Goal: Information Seeking & Learning: Learn about a topic

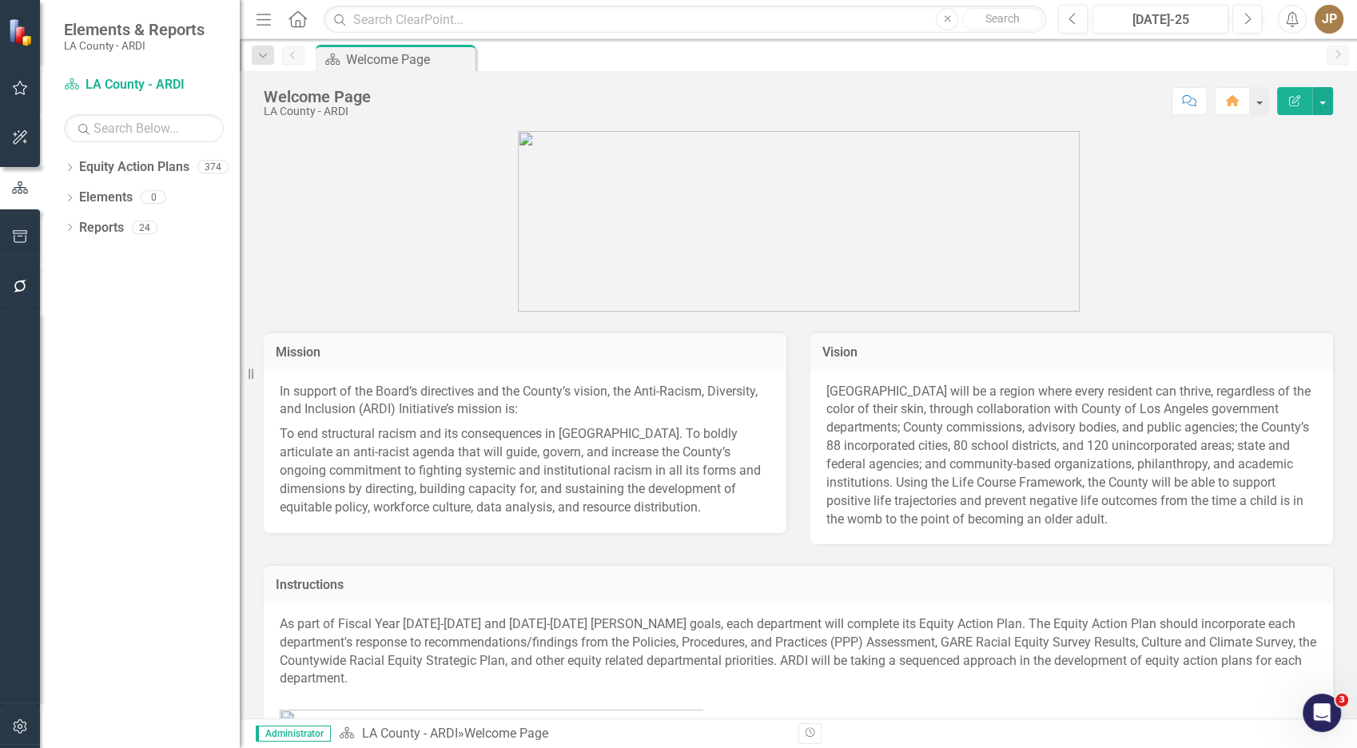
scroll to position [453, 0]
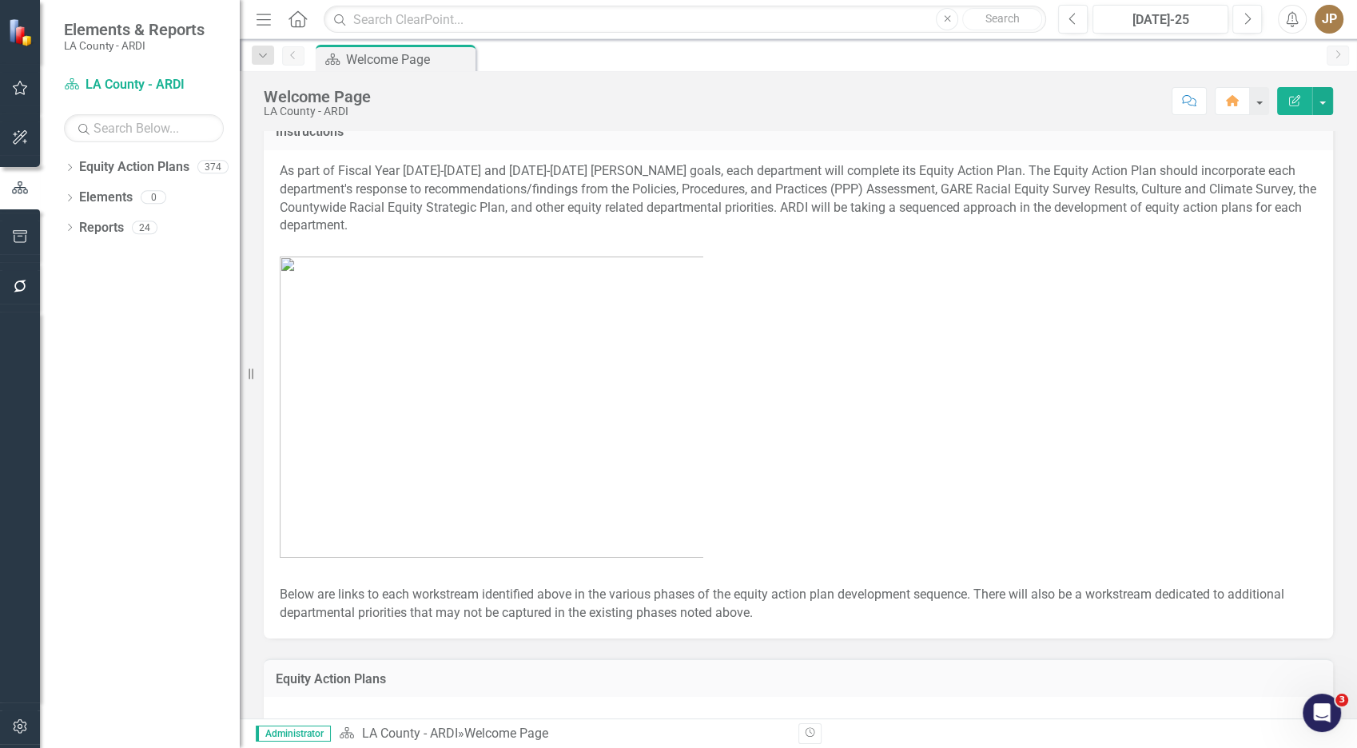
click at [396, 241] on figure at bounding box center [492, 398] width 424 height 320
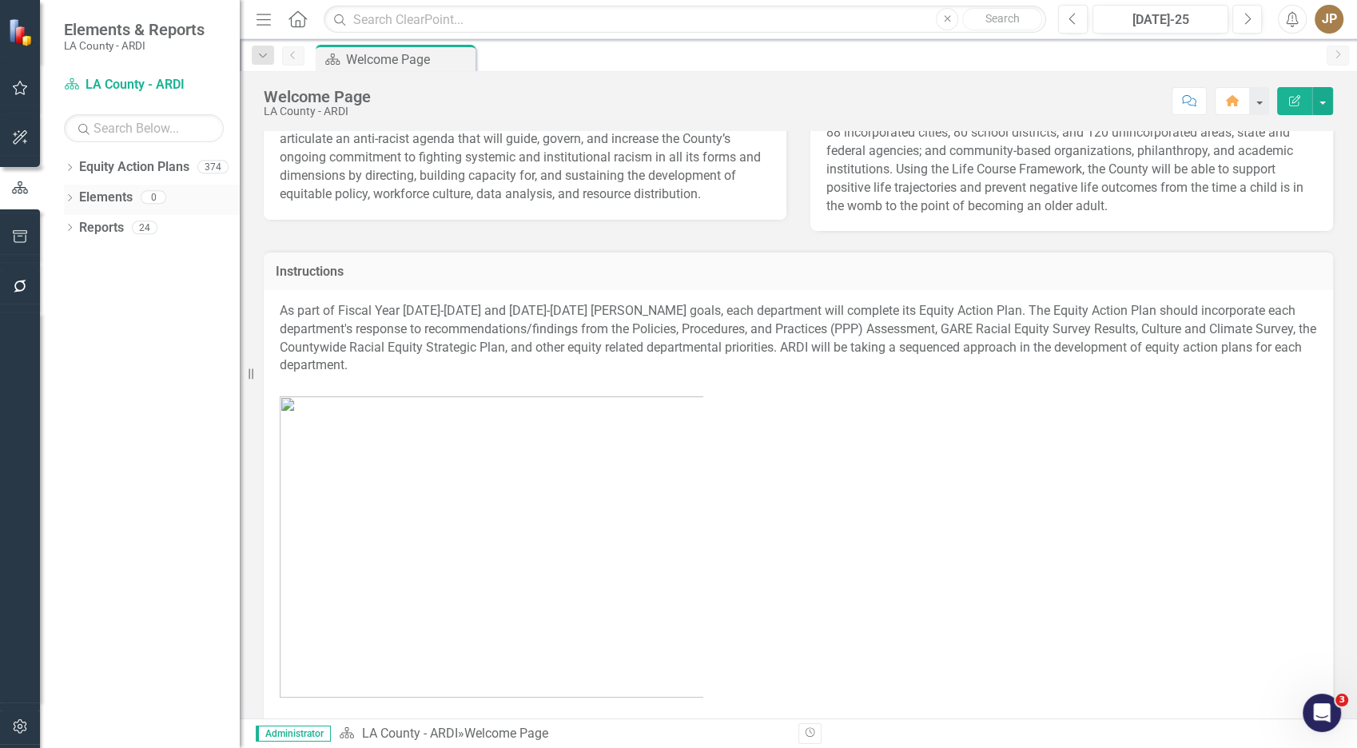
scroll to position [304, 0]
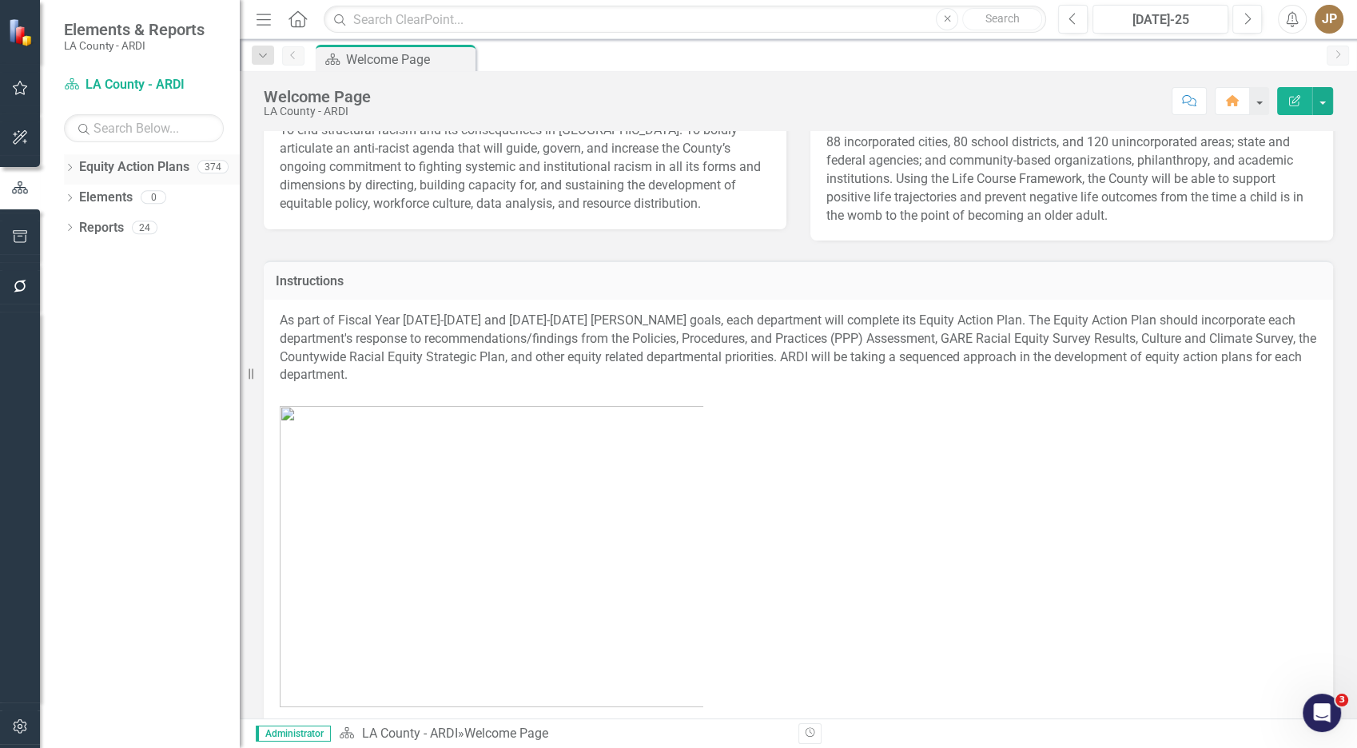
click at [68, 163] on div "Dropdown" at bounding box center [69, 169] width 11 height 14
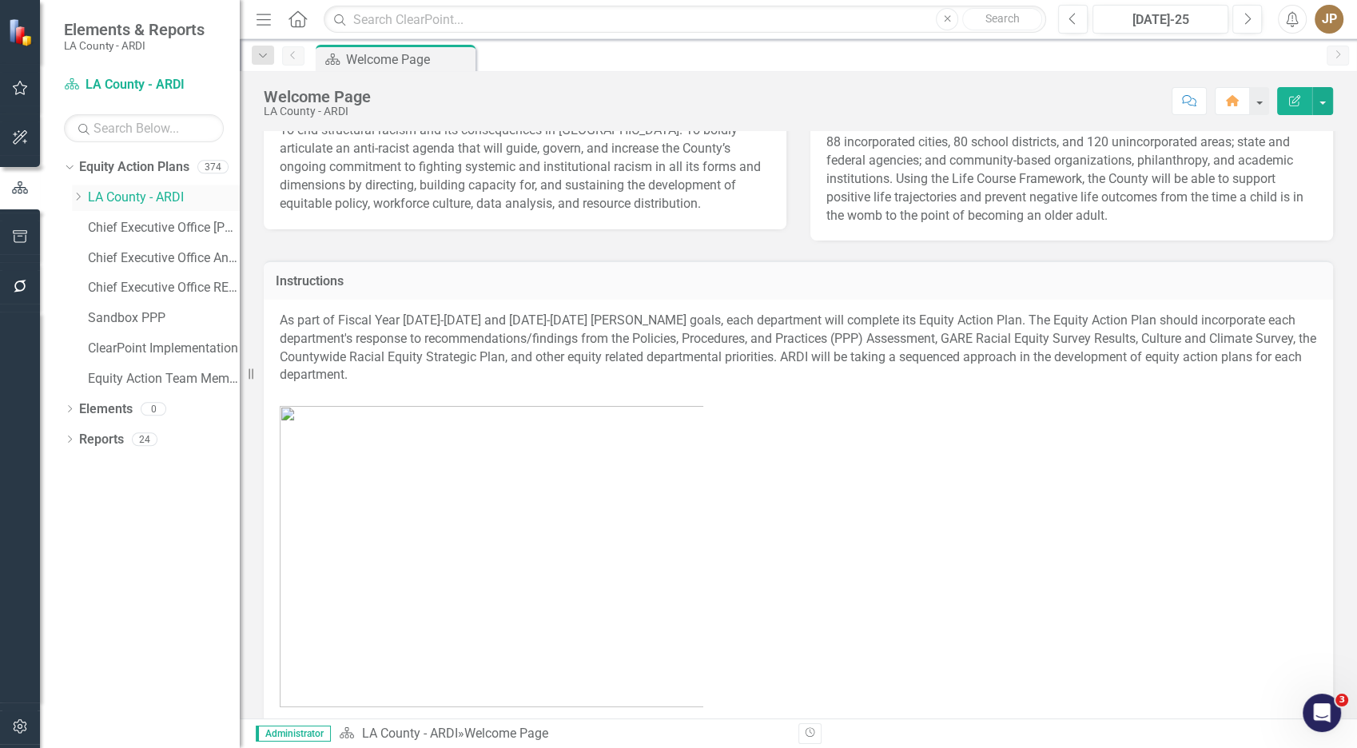
click at [80, 195] on icon "Dropdown" at bounding box center [78, 197] width 12 height 10
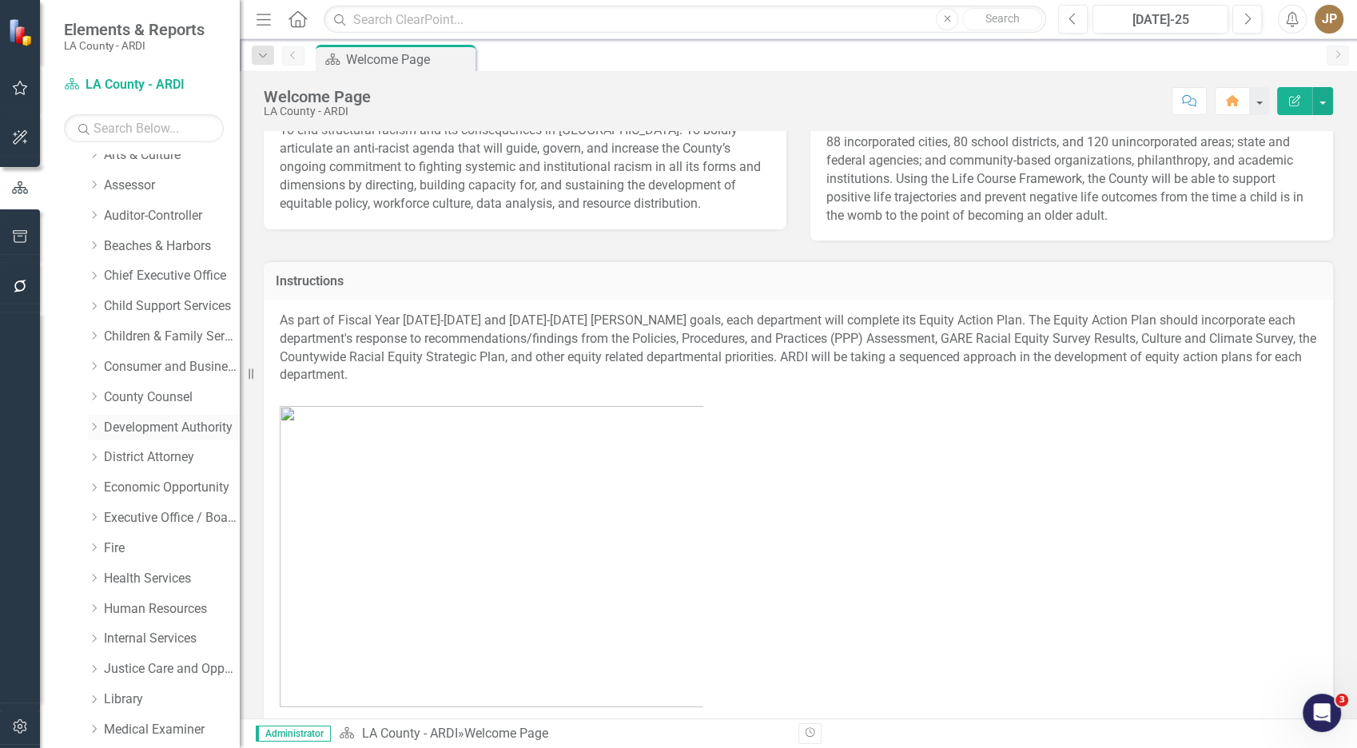
scroll to position [401, 0]
click at [110, 495] on link "Economic Opportunity" at bounding box center [172, 492] width 136 height 18
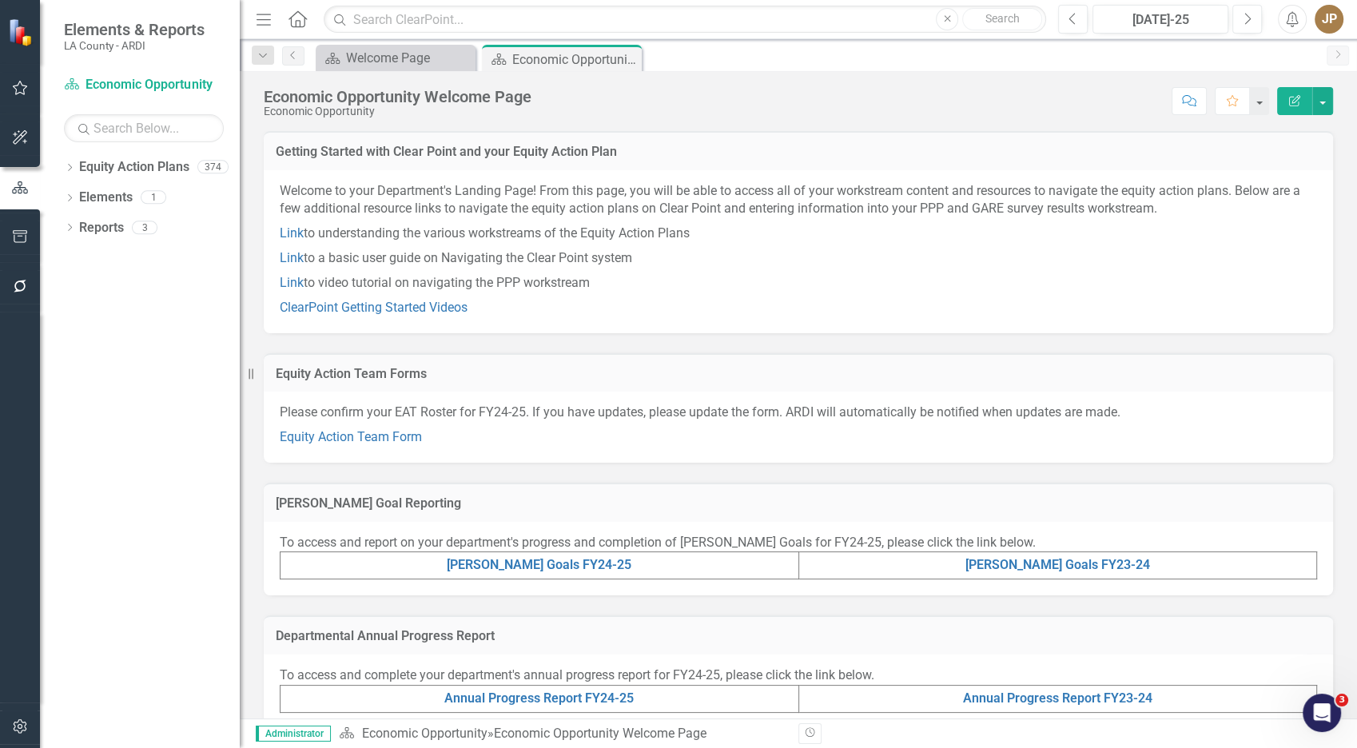
click at [431, 489] on div "[PERSON_NAME] Goal Reporting" at bounding box center [798, 502] width 1069 height 39
click at [1247, 276] on p "Link to video tutorial on navigating the PPP workstream" at bounding box center [798, 283] width 1037 height 25
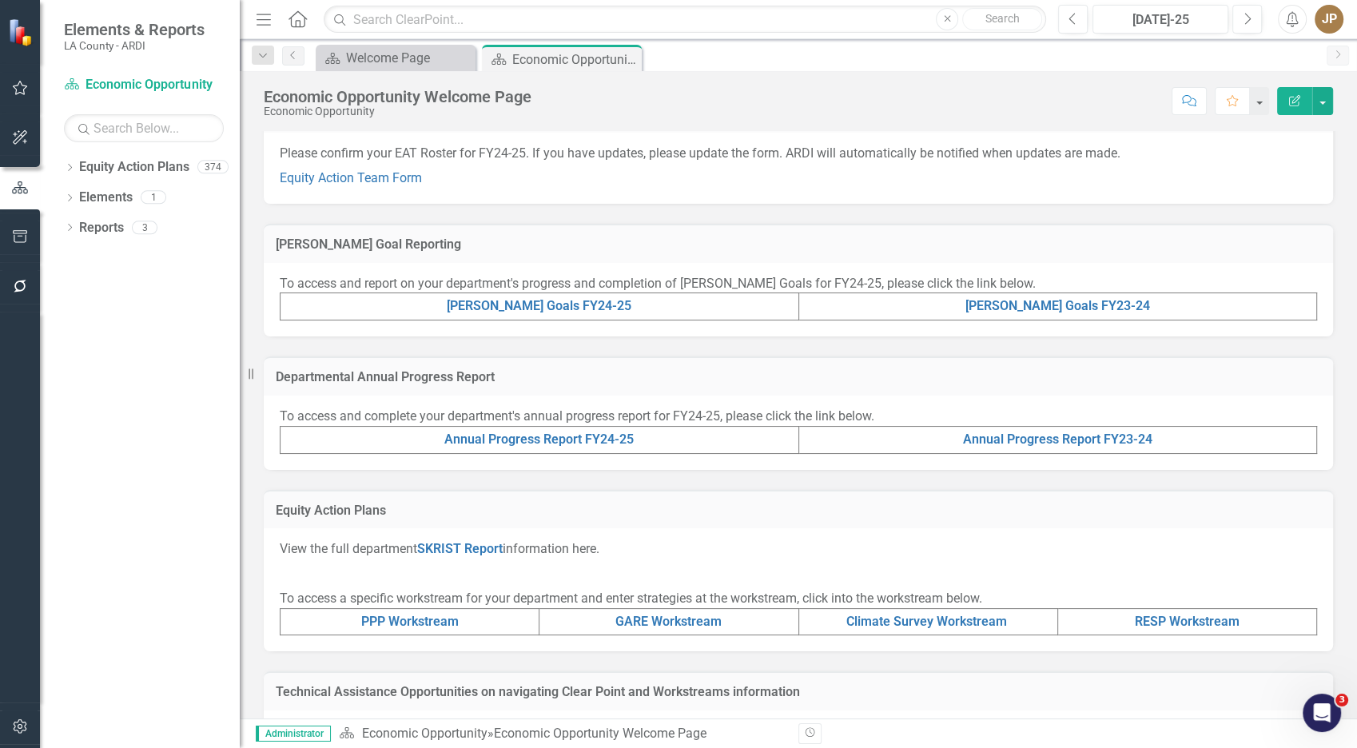
scroll to position [314, 0]
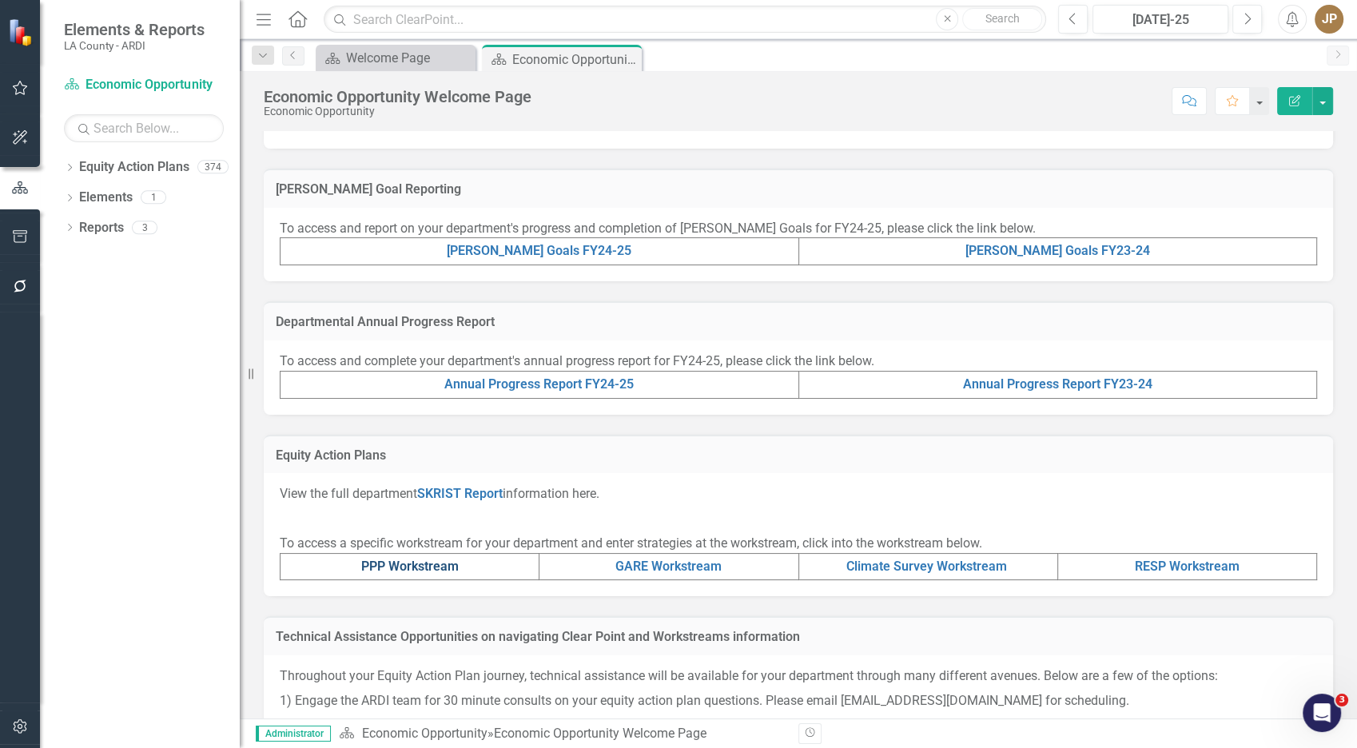
click at [422, 562] on link "PPP Workstream" at bounding box center [409, 566] width 97 height 15
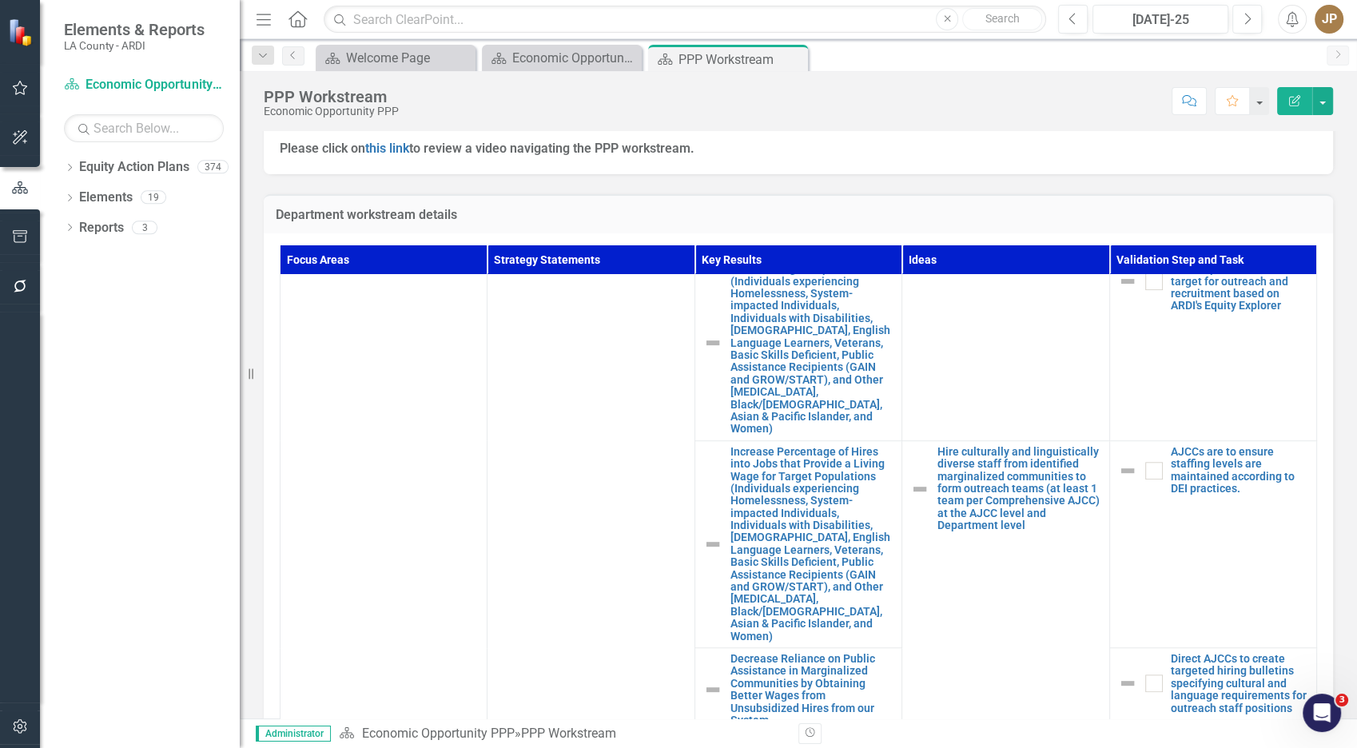
scroll to position [1096, 0]
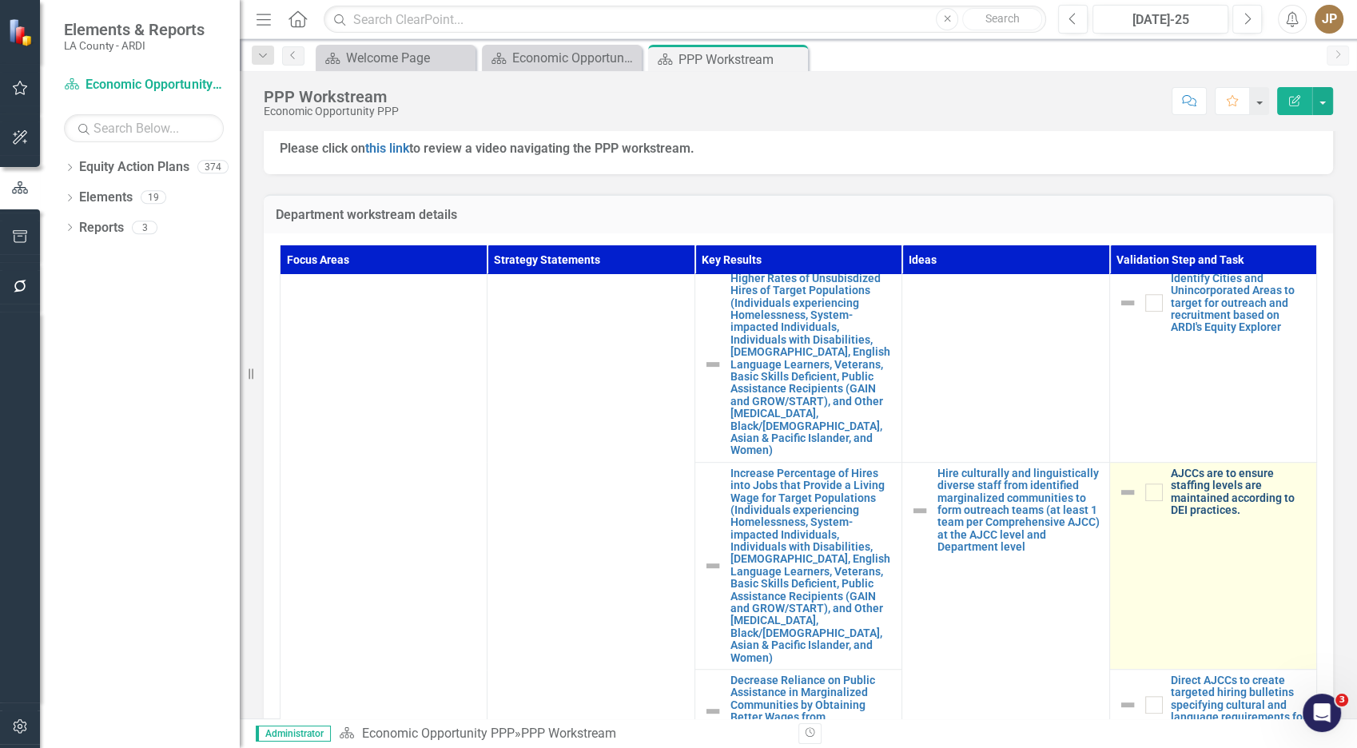
click at [1203, 489] on link "AJCCs are to ensure staffing levels are maintained according to DEI practices." at bounding box center [1239, 492] width 137 height 50
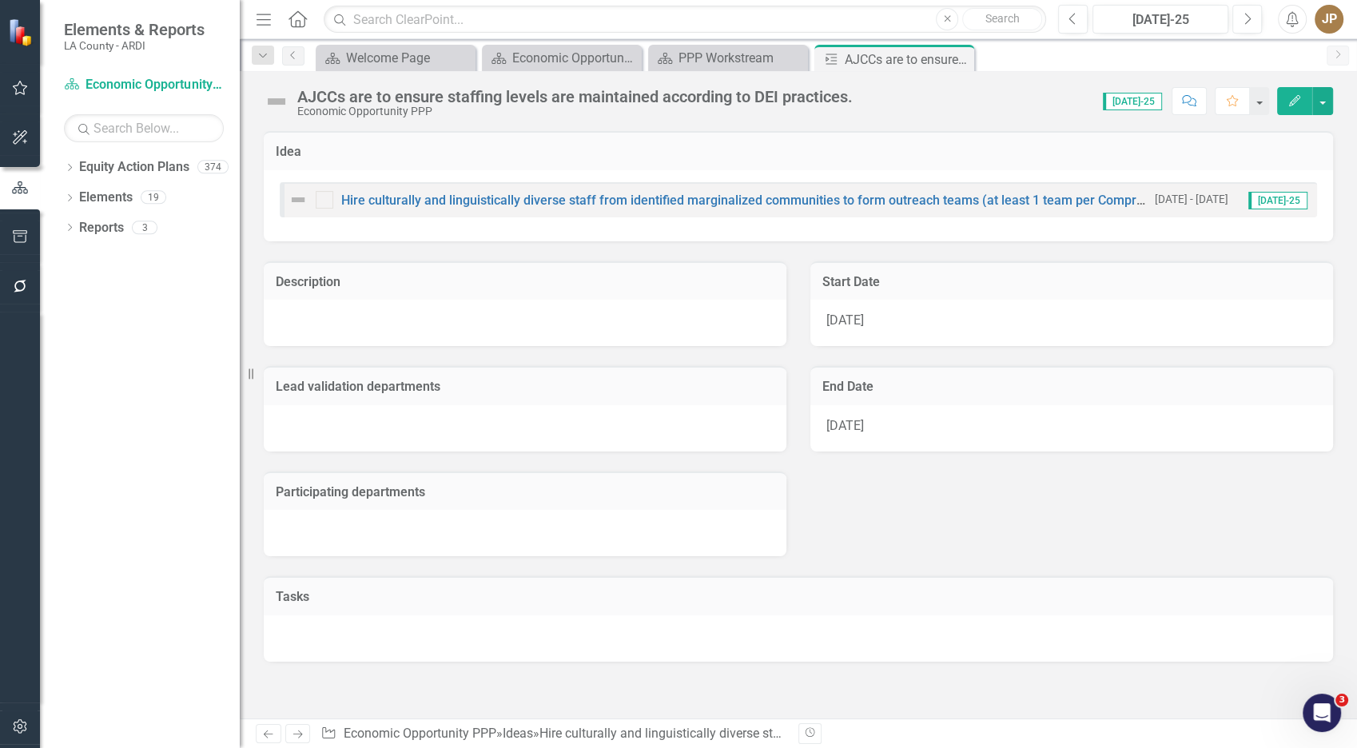
click at [573, 323] on div at bounding box center [525, 323] width 523 height 46
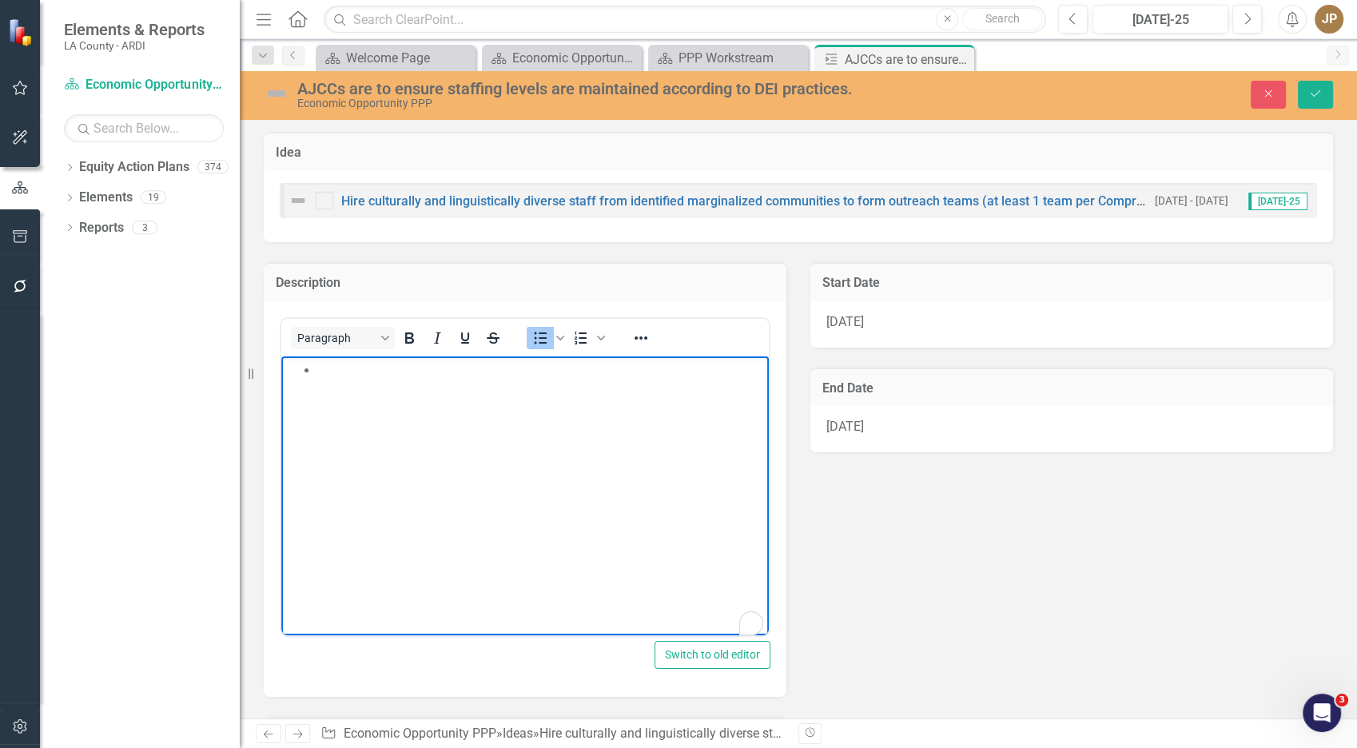
click at [497, 412] on body "To enrich screen reader interactions, please activate Accessibility in Grammarl…" at bounding box center [524, 476] width 487 height 240
click at [1323, 99] on button "Save" at bounding box center [1315, 95] width 35 height 28
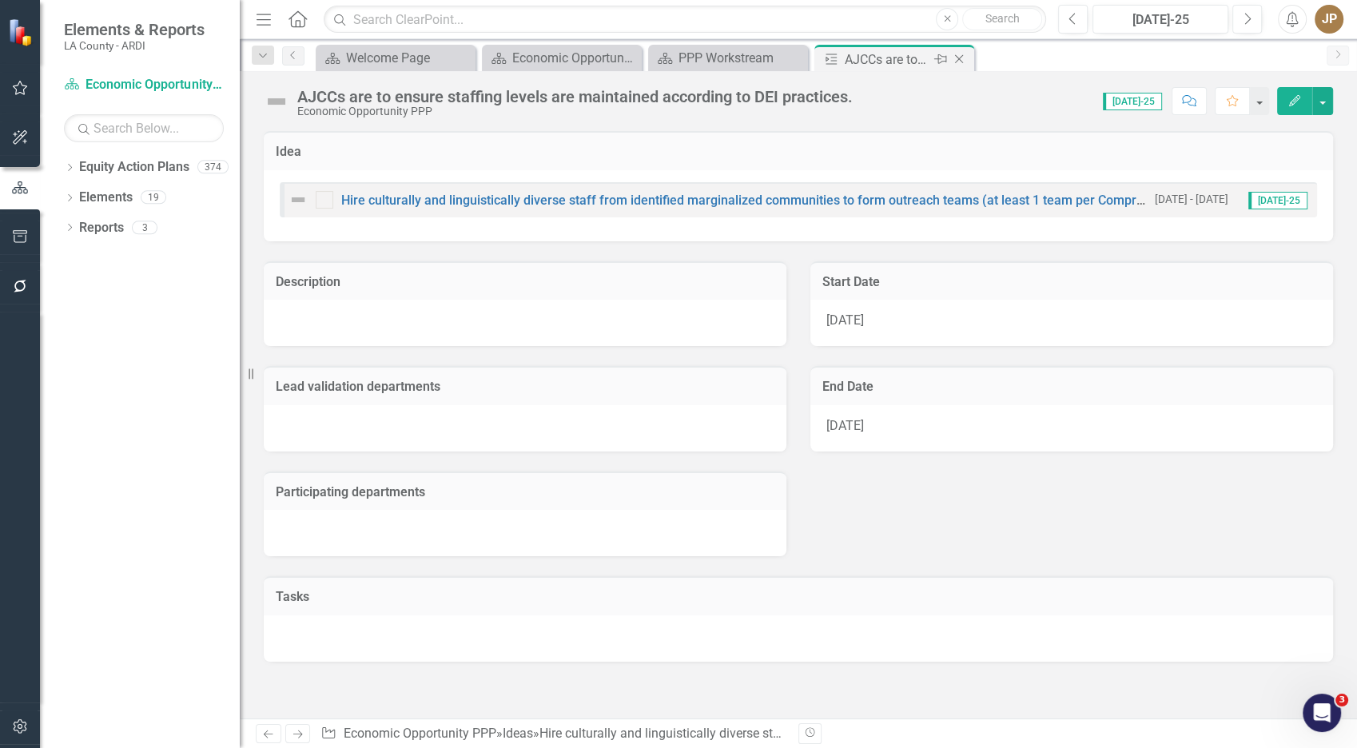
click at [959, 60] on icon at bounding box center [959, 59] width 9 height 9
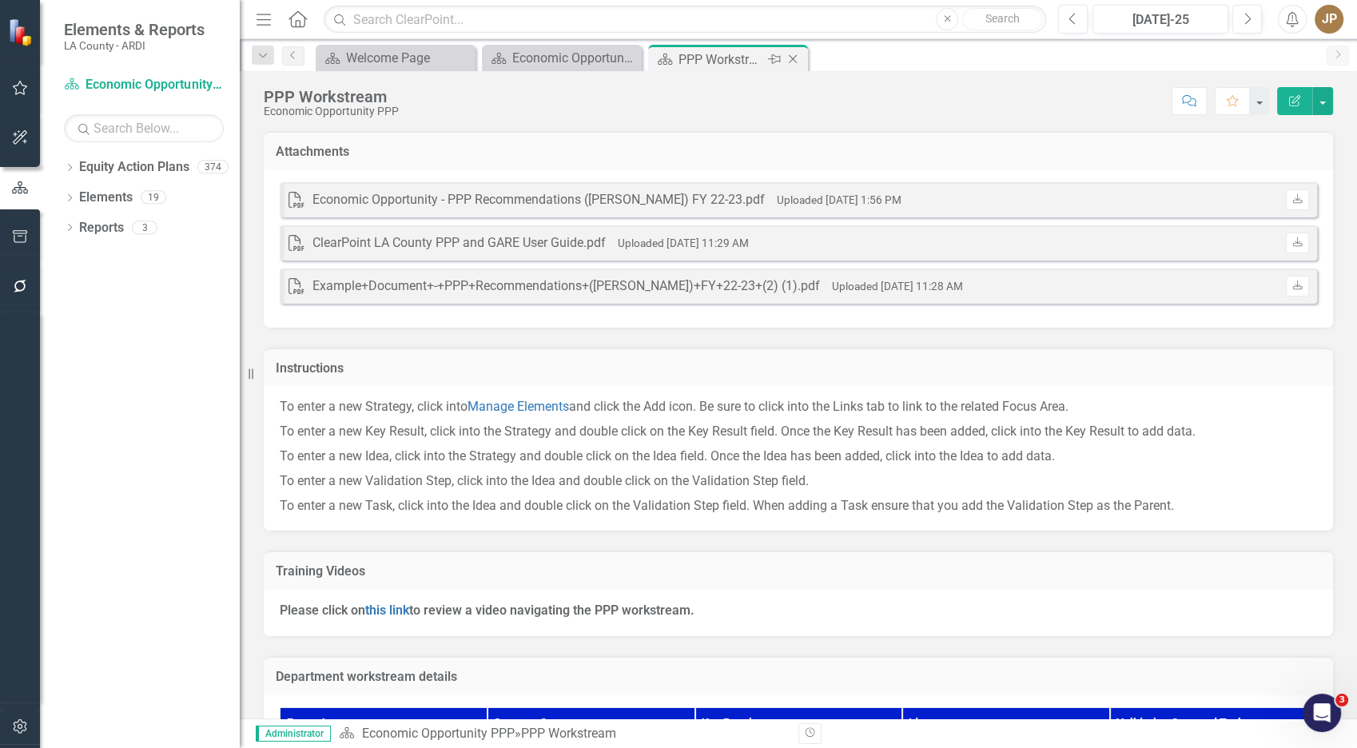
click at [723, 59] on div "PPP Workstream" at bounding box center [721, 60] width 86 height 20
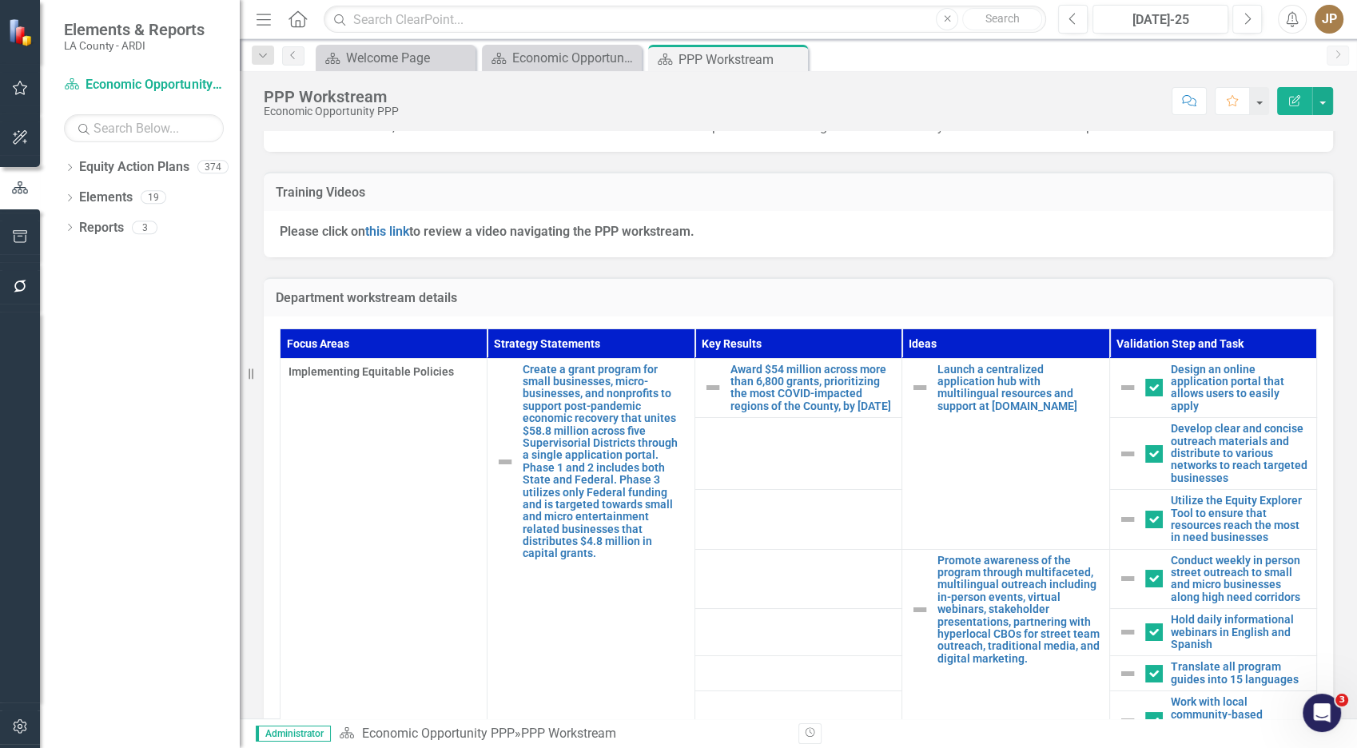
scroll to position [396, 0]
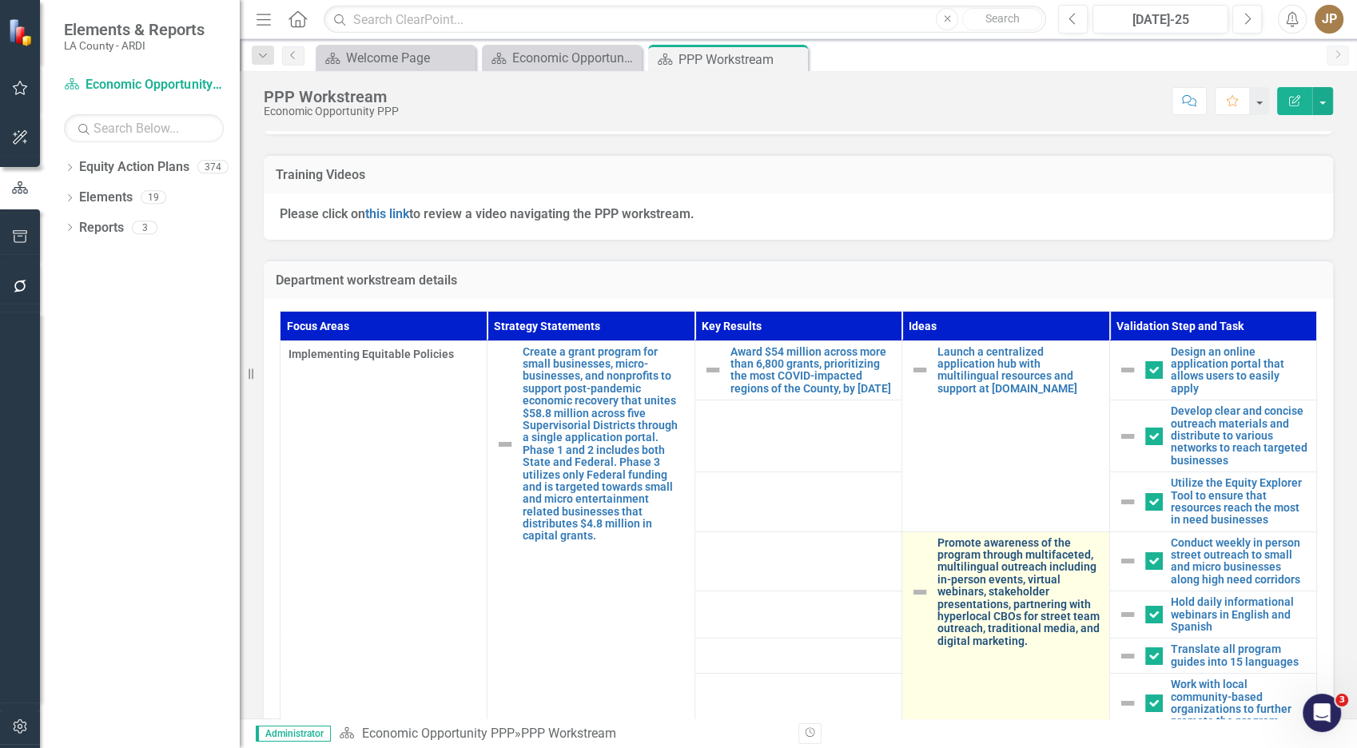
click at [1016, 588] on link "Promote awareness of the program through multifaceted, multilingual outreach in…" at bounding box center [1018, 592] width 163 height 111
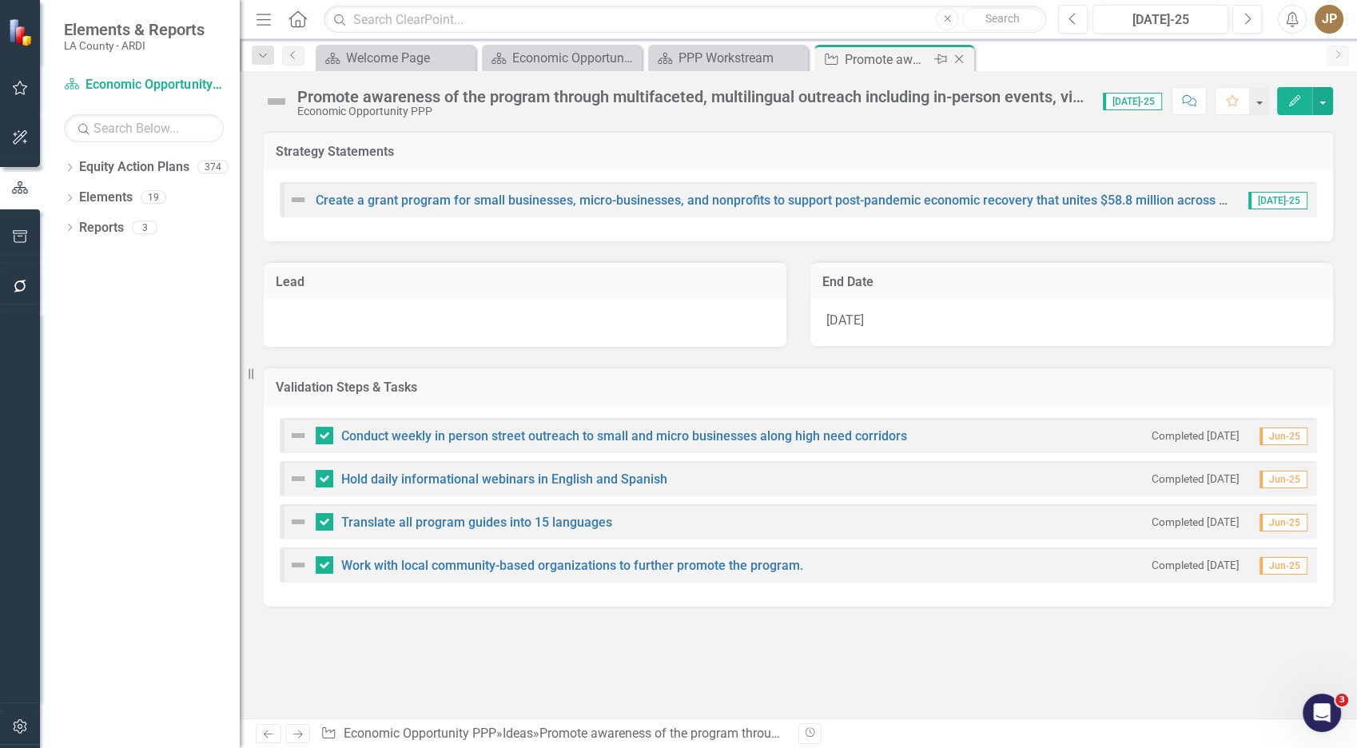
click at [964, 56] on icon "Close" at bounding box center [959, 59] width 16 height 13
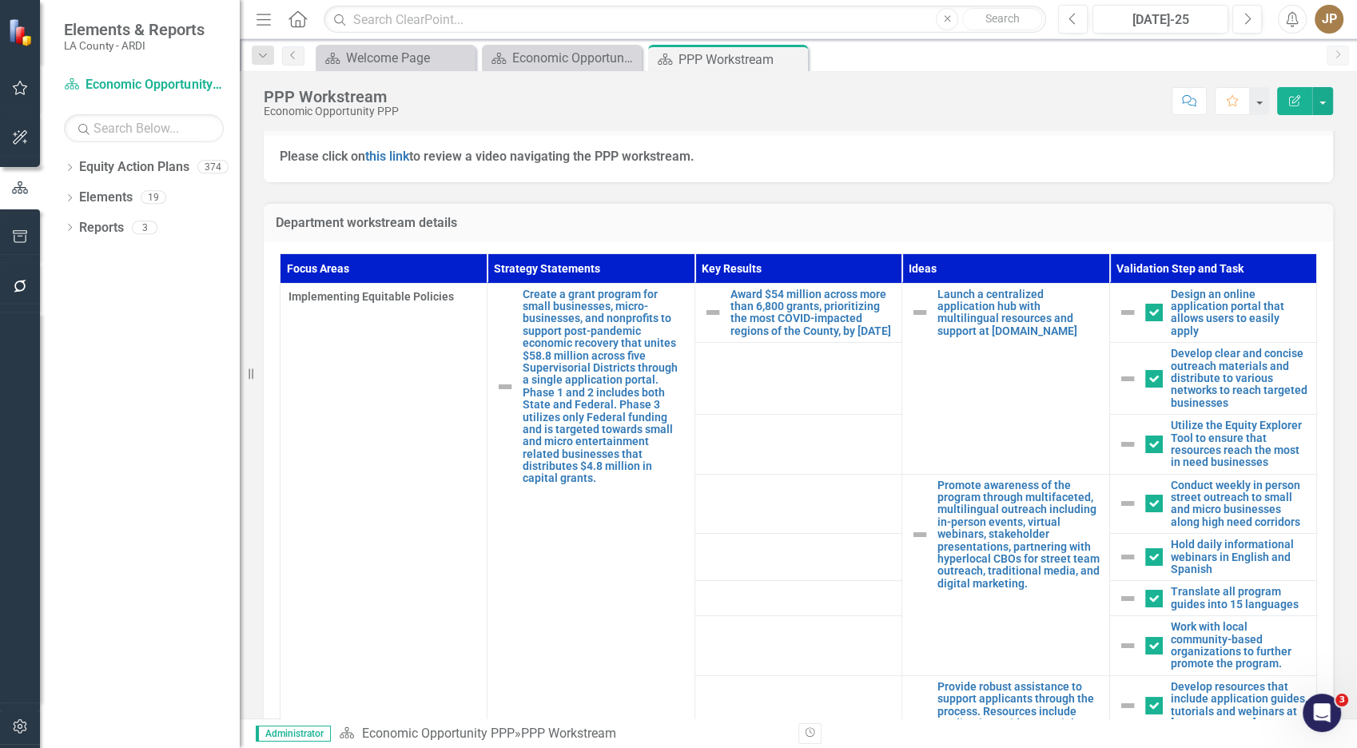
scroll to position [458, 0]
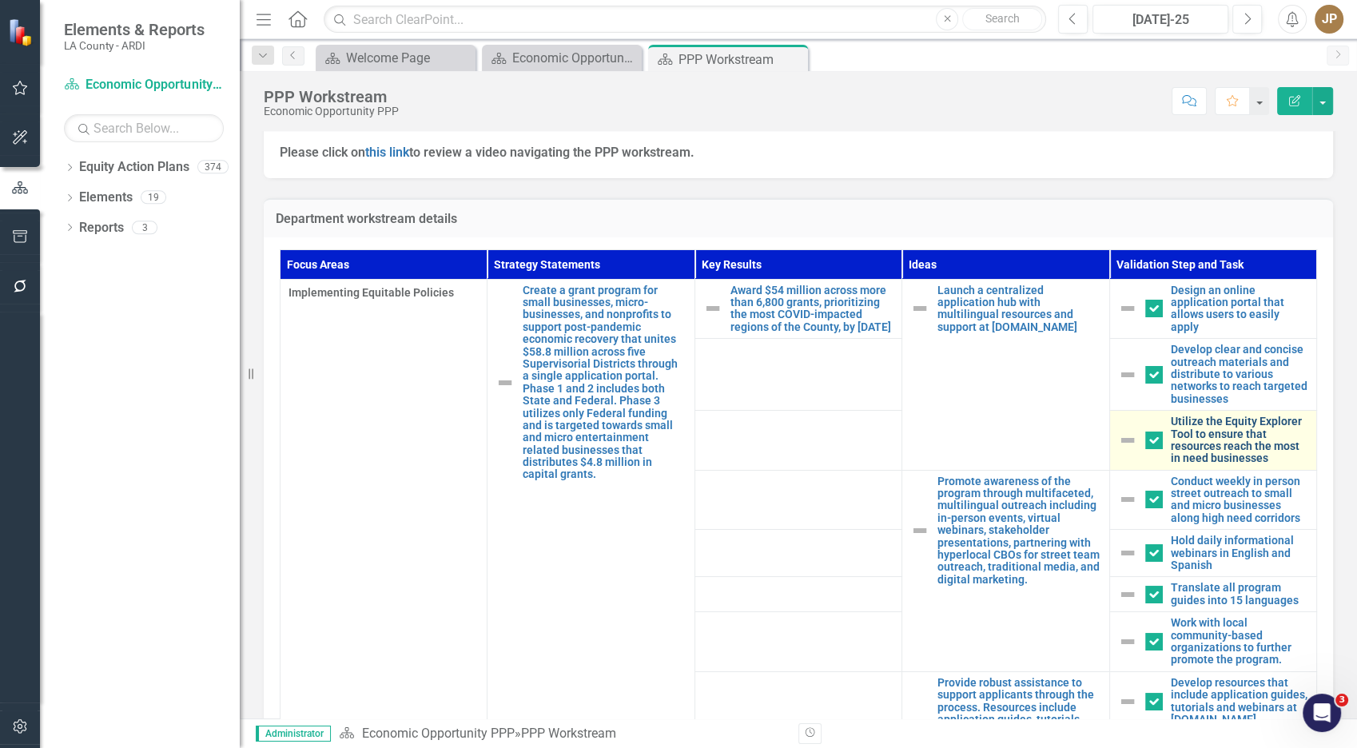
click at [1185, 434] on link "Utilize the Equity Explorer Tool to ensure that resources reach the most in nee…" at bounding box center [1239, 441] width 137 height 50
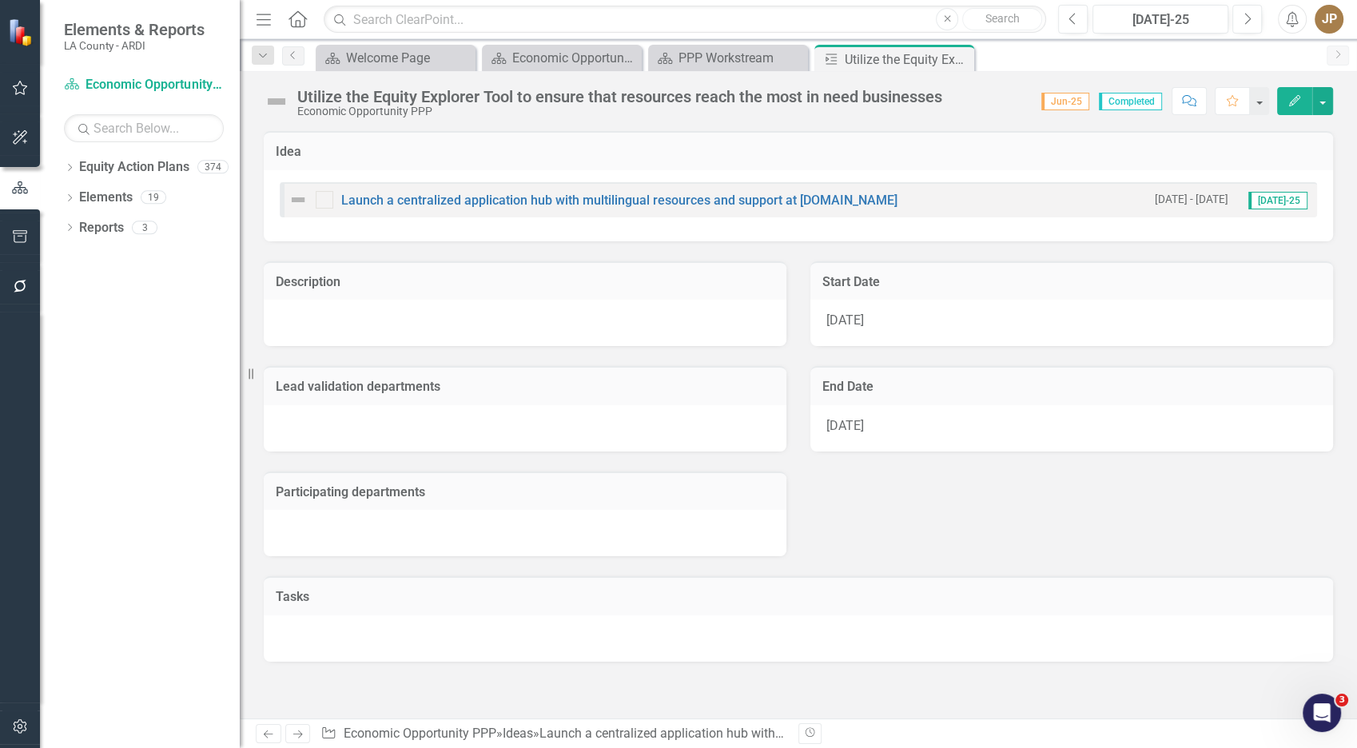
click at [694, 322] on div at bounding box center [525, 323] width 523 height 46
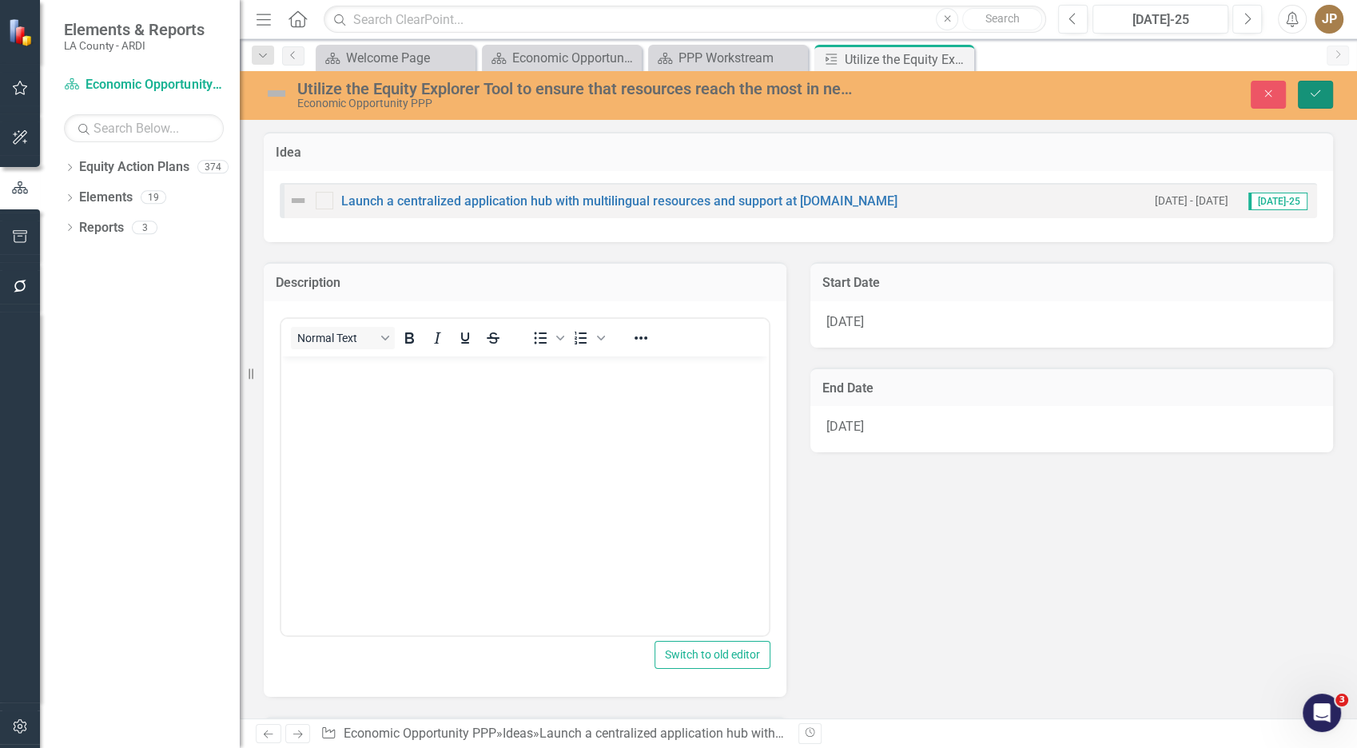
click at [1321, 95] on icon "Save" at bounding box center [1315, 93] width 14 height 11
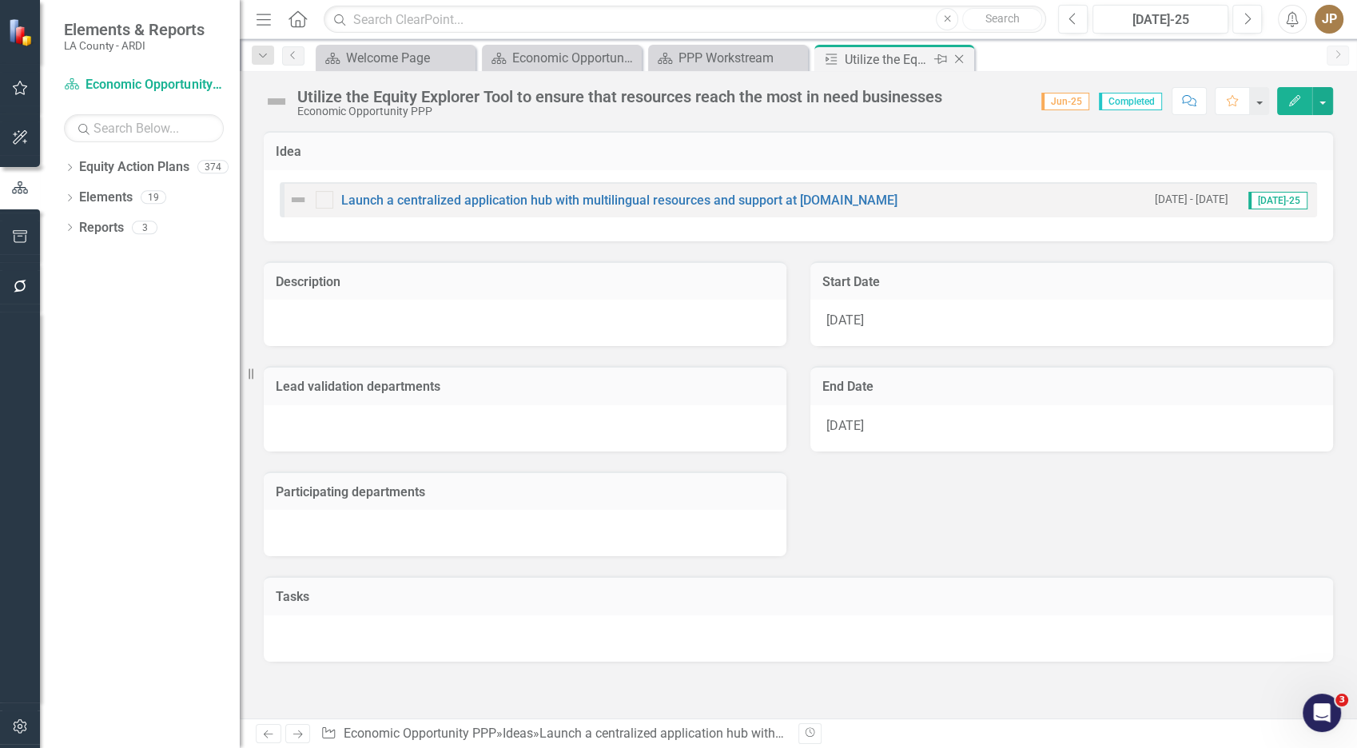
click at [963, 61] on icon "Close" at bounding box center [959, 59] width 16 height 13
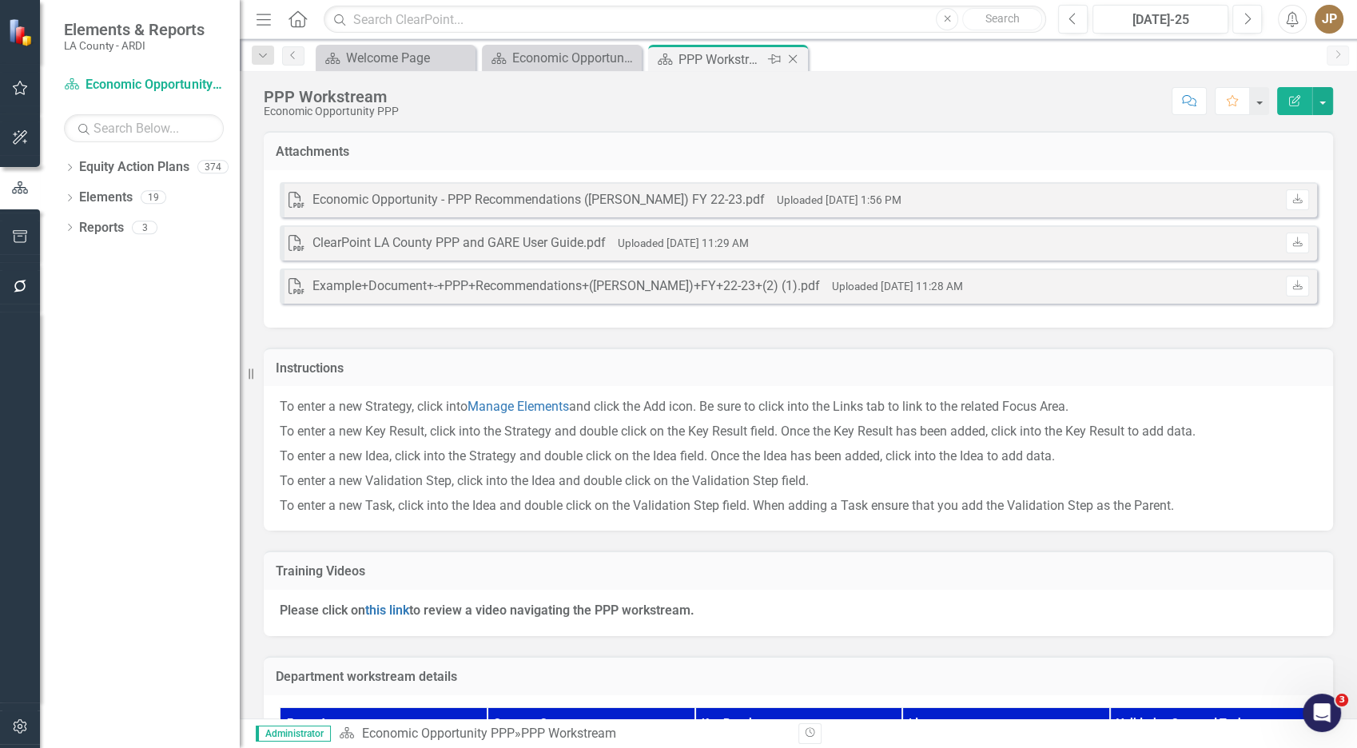
click at [793, 63] on icon "Close" at bounding box center [793, 59] width 16 height 13
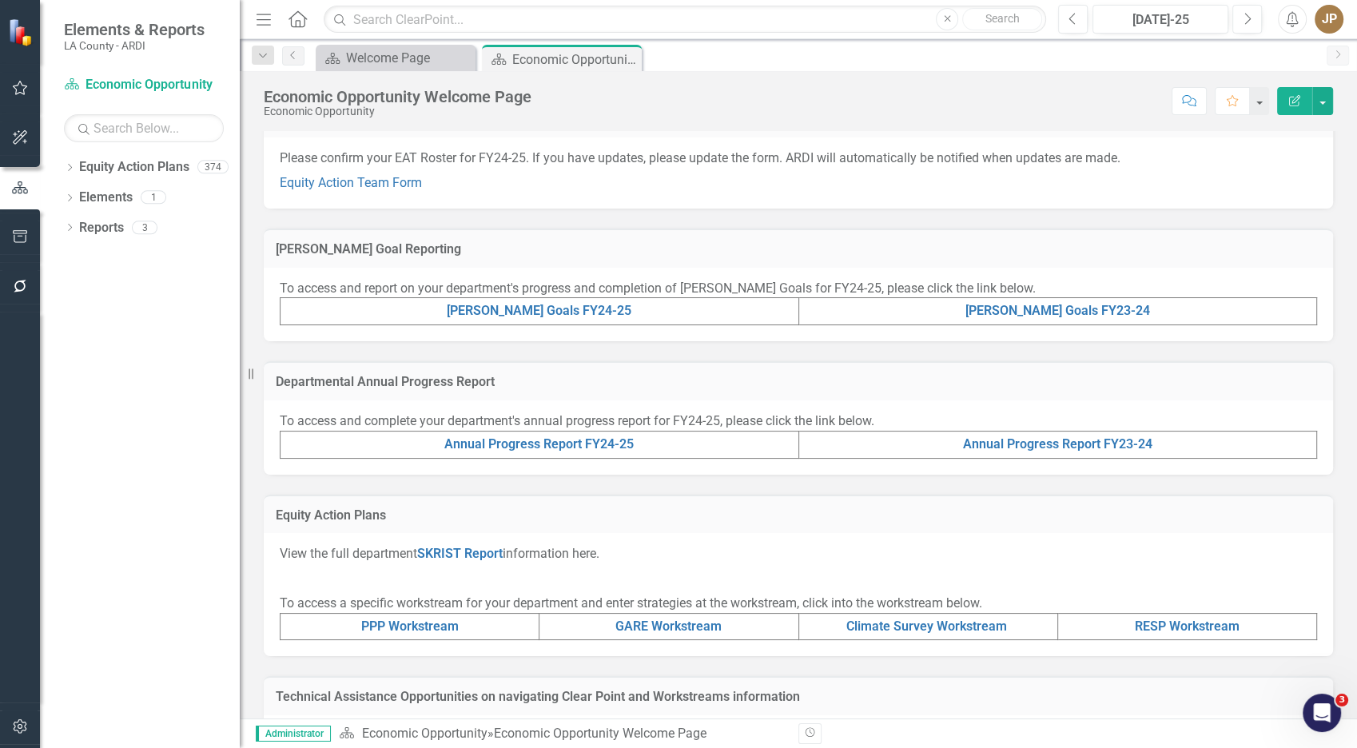
scroll to position [262, 0]
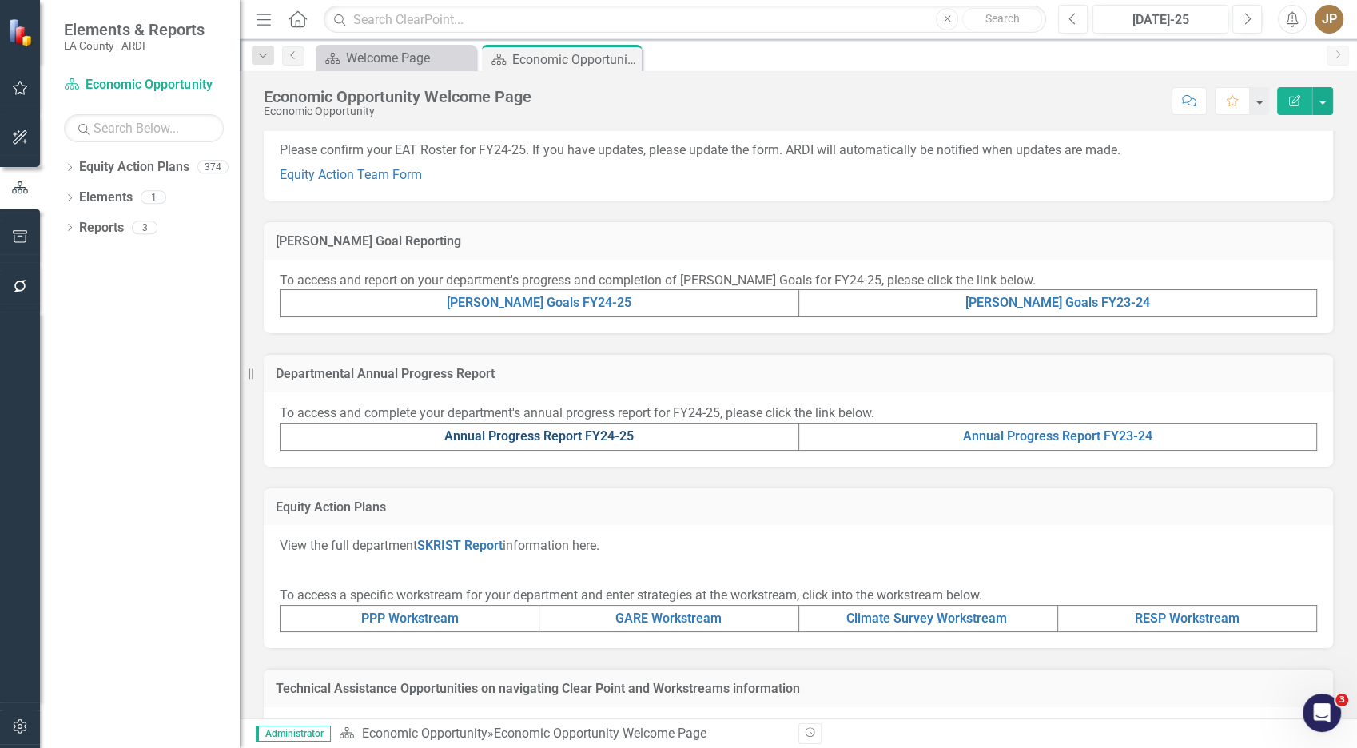
click at [539, 432] on link "Annual Progress Report FY24-25" at bounding box center [538, 435] width 189 height 15
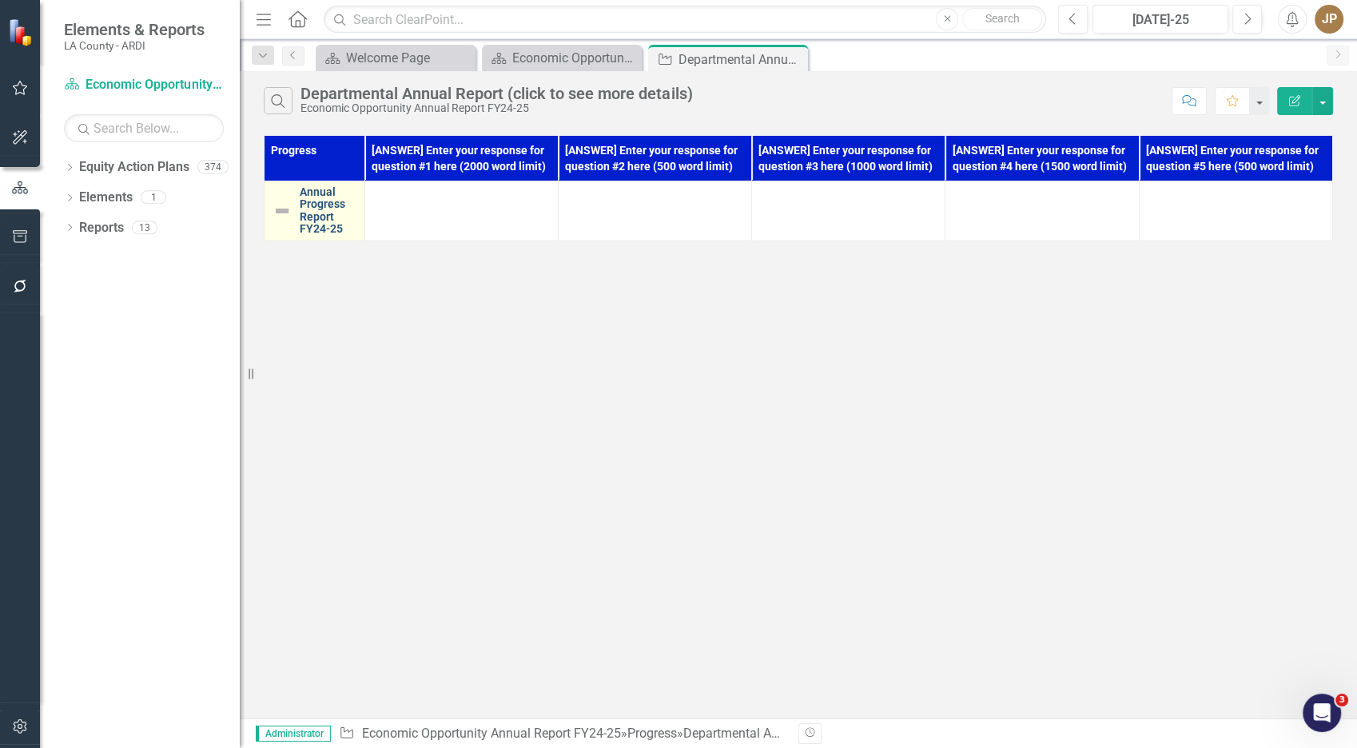
click at [313, 204] on link "Annual Progress Report FY24-25" at bounding box center [328, 211] width 57 height 50
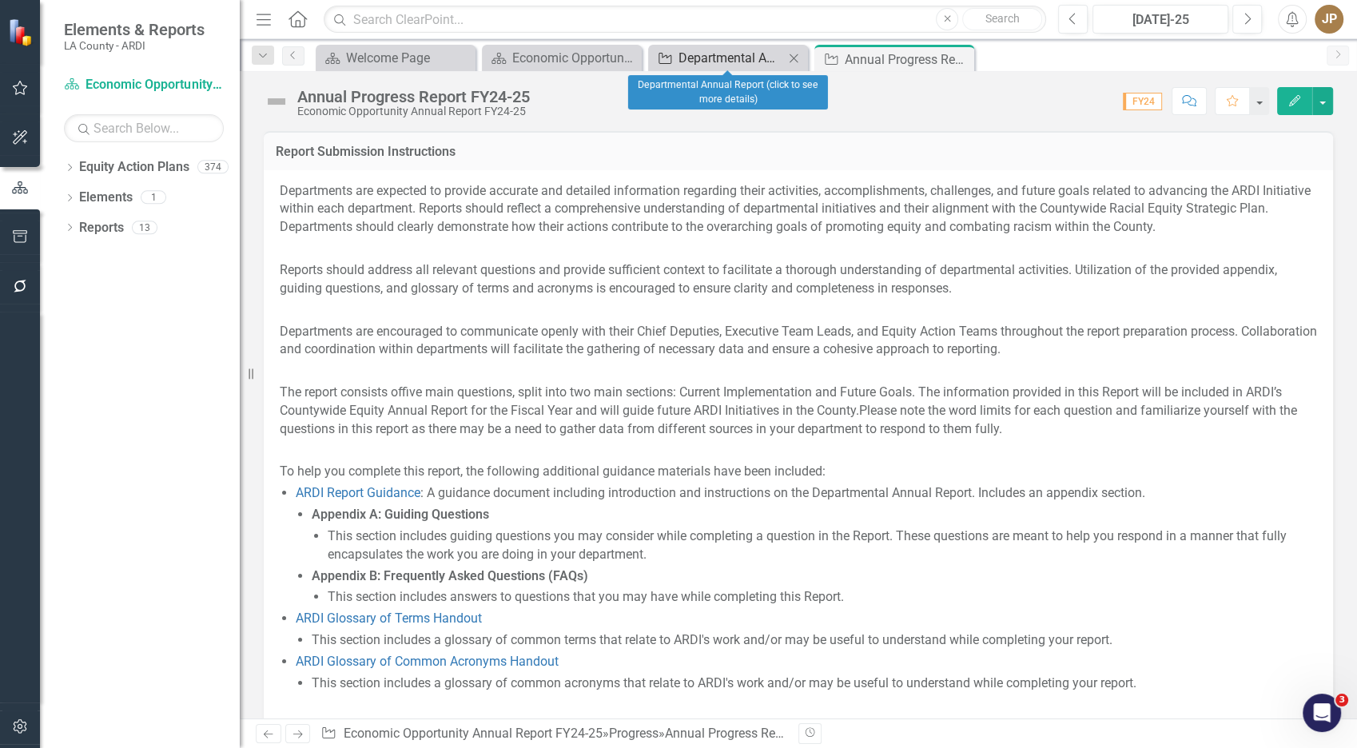
click at [746, 59] on div "Departmental Annual Report (click to see more details)" at bounding box center [730, 58] width 105 height 20
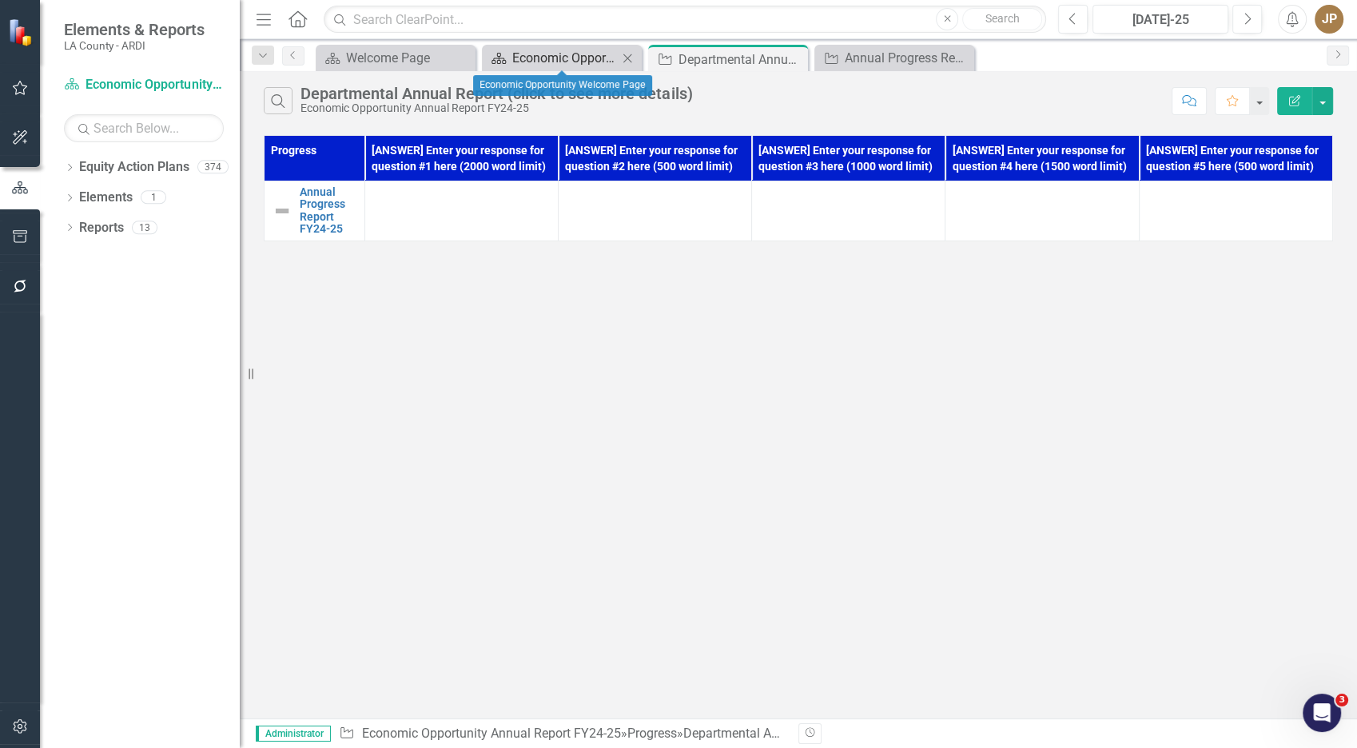
click at [576, 61] on div "Economic Opportunity Welcome Page" at bounding box center [564, 58] width 105 height 20
